Goal: Contribute content: Add original content to the website for others to see

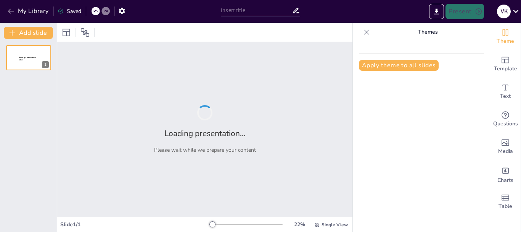
type input "Cost-Effective Rice Cleaning Methods: Comparing In-House and Outsourced Solutio…"
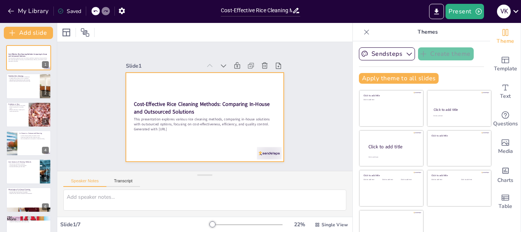
scroll to position [15, 0]
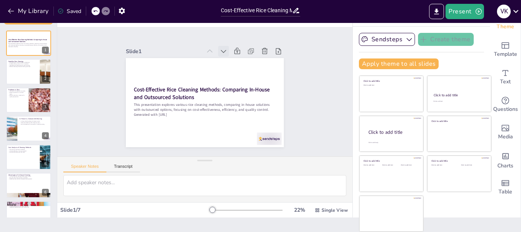
click at [243, 71] on icon at bounding box center [246, 74] width 6 height 6
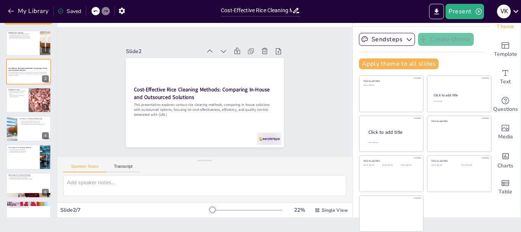
click at [241, 68] on icon at bounding box center [244, 70] width 6 height 5
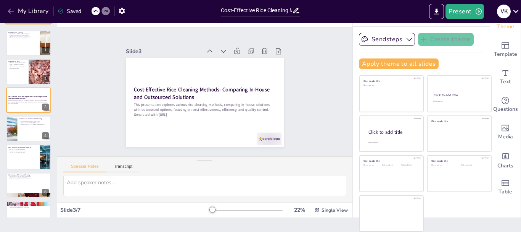
click at [232, 123] on icon at bounding box center [234, 126] width 5 height 6
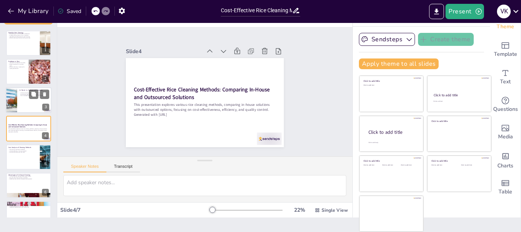
click at [26, 97] on div at bounding box center [29, 100] width 46 height 26
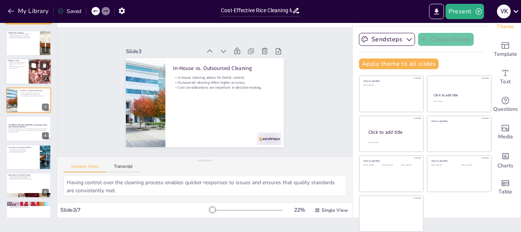
click at [19, 74] on div at bounding box center [29, 72] width 46 height 26
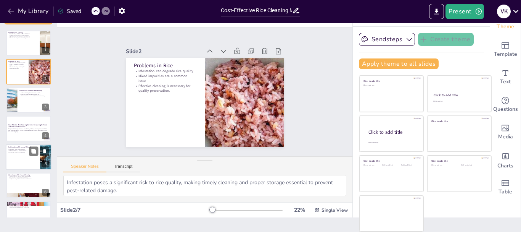
click at [29, 161] on div at bounding box center [29, 157] width 46 height 26
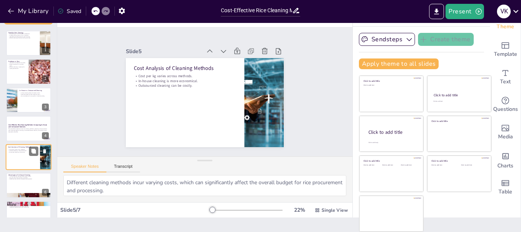
scroll to position [15, 0]
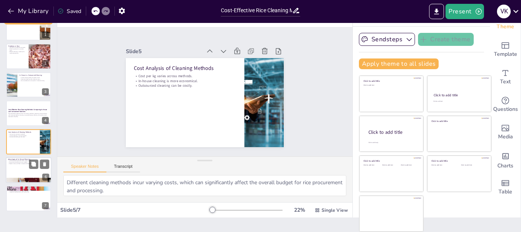
click at [14, 166] on div at bounding box center [29, 170] width 46 height 26
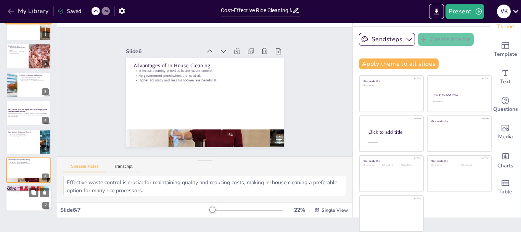
click at [22, 198] on div at bounding box center [29, 199] width 46 height 26
type textarea "The cost-effectiveness of in-house methods makes them a preferred choice for ma…"
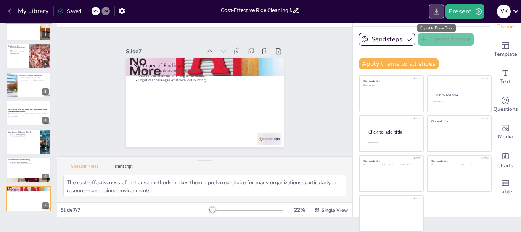
click at [437, 14] on icon "Export to PowerPoint" at bounding box center [437, 11] width 5 height 6
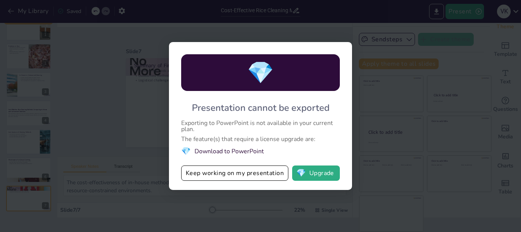
click at [228, 151] on li "💎 Download to PowerPoint" at bounding box center [260, 151] width 159 height 10
drag, startPoint x: 190, startPoint y: 148, endPoint x: 253, endPoint y: 102, distance: 78.4
click at [190, 147] on span "💎" at bounding box center [186, 151] width 10 height 10
click at [262, 68] on span "💎" at bounding box center [260, 72] width 27 height 29
click at [391, 89] on div "💎 Presentation cannot be exported Exporting to PowerPoint is not available in y…" at bounding box center [260, 116] width 521 height 232
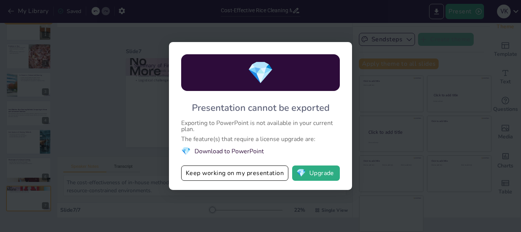
click at [134, 121] on div "💎 Presentation cannot be exported Exporting to PowerPoint is not available in y…" at bounding box center [260, 116] width 521 height 232
click at [404, 74] on div "💎 Presentation cannot be exported Exporting to PowerPoint is not available in y…" at bounding box center [260, 116] width 521 height 232
click at [224, 173] on button "Keep working on my presentation" at bounding box center [234, 172] width 107 height 15
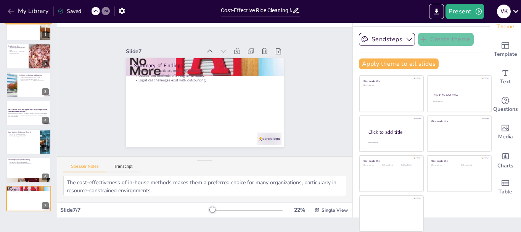
click at [65, 12] on div "Saved" at bounding box center [70, 11] width 24 height 7
click at [515, 9] on icon at bounding box center [516, 11] width 10 height 10
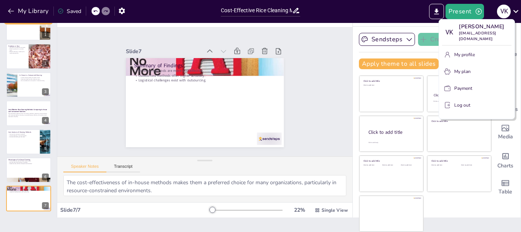
click at [263, 82] on div at bounding box center [260, 116] width 521 height 232
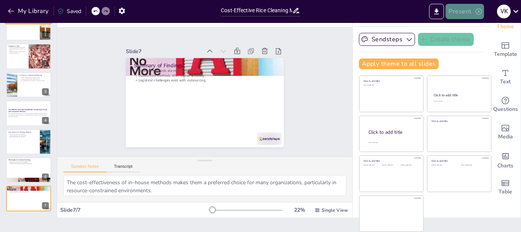
click at [475, 13] on icon "button" at bounding box center [479, 12] width 8 height 8
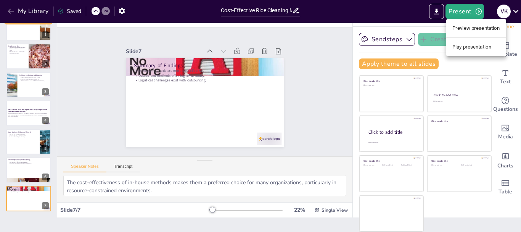
click at [292, 99] on div at bounding box center [260, 116] width 521 height 232
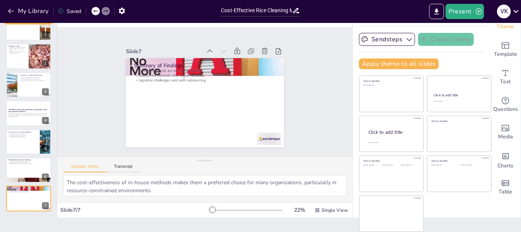
click at [296, 13] on icon at bounding box center [296, 10] width 8 height 8
click at [302, 128] on div "Slide 1 Need for Rice Cleaning Rice cleaning is vital for quality maintenance. …" at bounding box center [205, 92] width 321 height 214
click at [73, 13] on div "Saved" at bounding box center [70, 11] width 24 height 7
click at [22, 13] on button "My Library" at bounding box center [29, 11] width 46 height 12
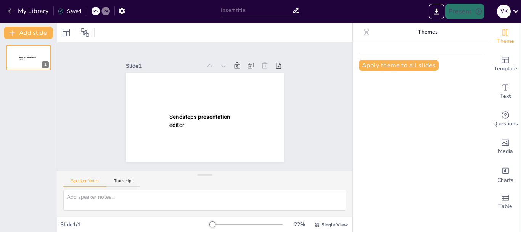
type input "Cost-Effective Rice Cleaning Methods: Comparing In-House and Outsourced Solutio…"
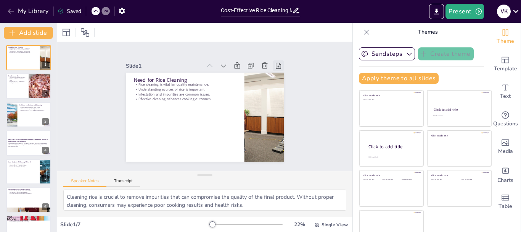
click at [275, 63] on icon at bounding box center [279, 66] width 8 height 8
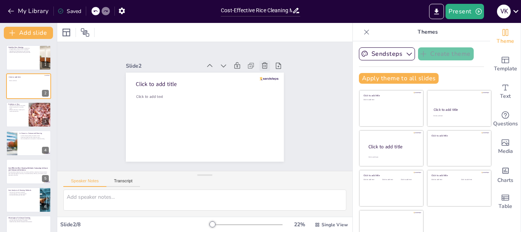
click at [262, 64] on icon at bounding box center [265, 65] width 6 height 6
type textarea "Infestation poses a significant risk to rice quality, making timely cleaning an…"
click at [282, 107] on div "Slide 1 Need for Rice Cleaning Rice cleaning is vital for quality maintenance. …" at bounding box center [205, 106] width 201 height 110
